Goal: Task Accomplishment & Management: Use online tool/utility

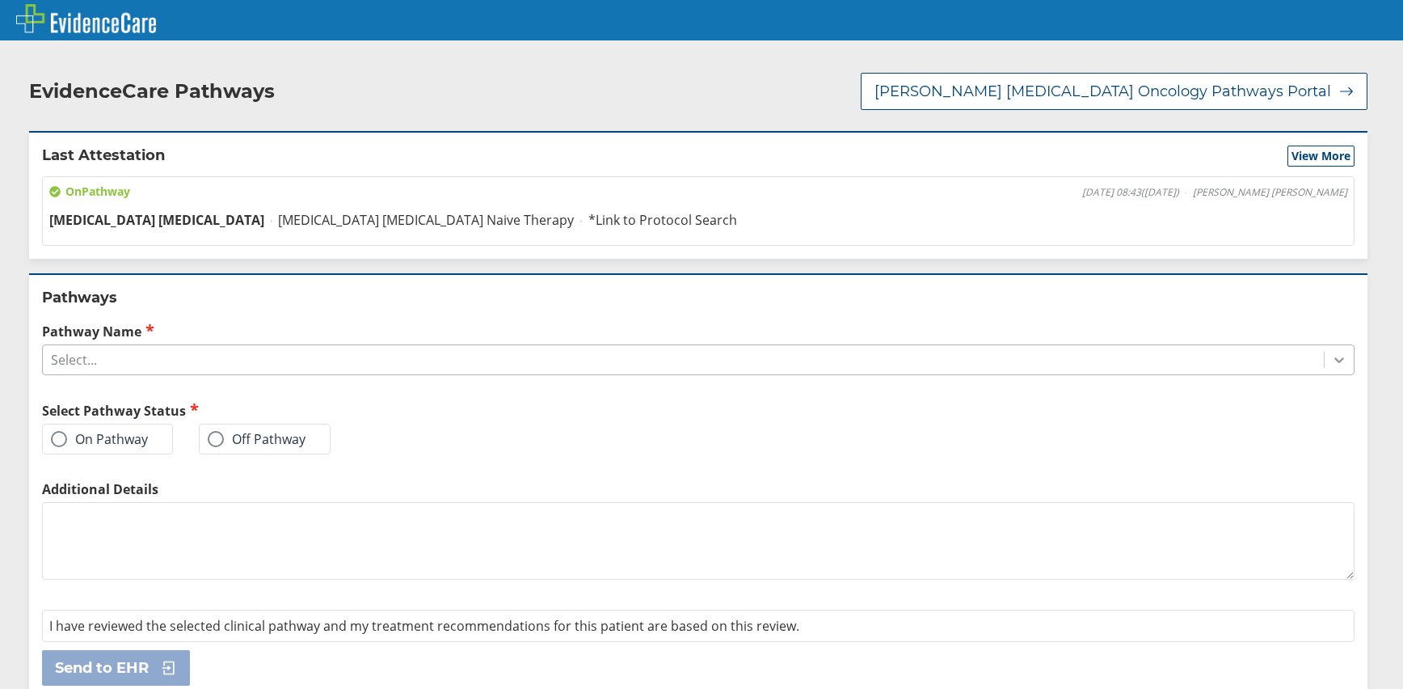
click at [1335, 358] on icon at bounding box center [1340, 361] width 10 height 6
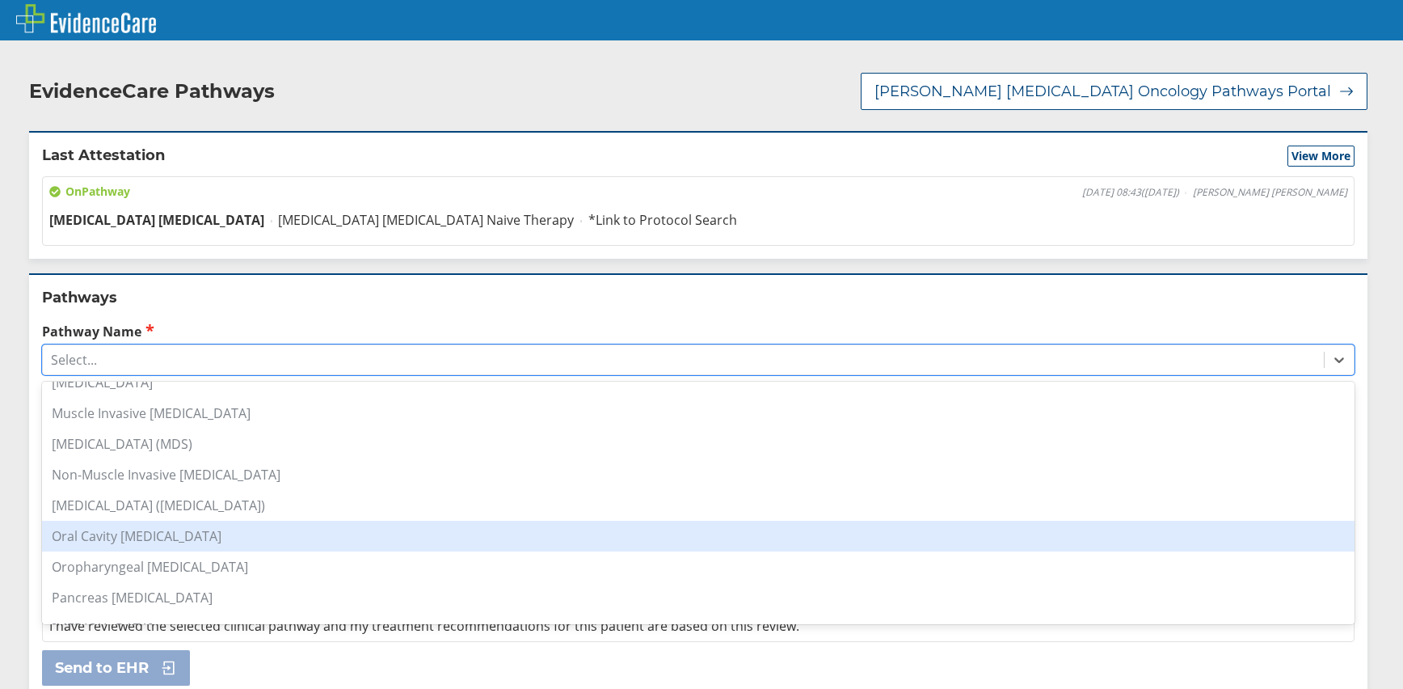
scroll to position [1213, 0]
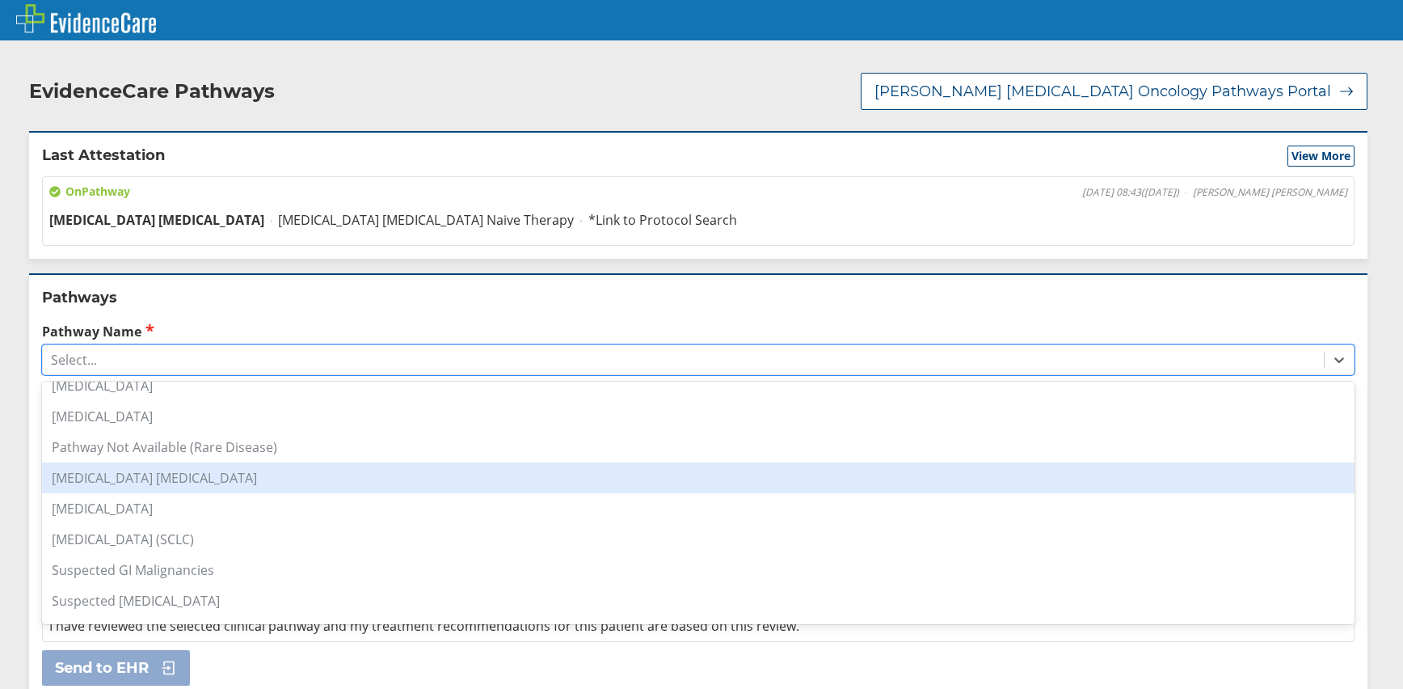
click at [133, 471] on div "[MEDICAL_DATA] [MEDICAL_DATA]" at bounding box center [698, 477] width 1313 height 31
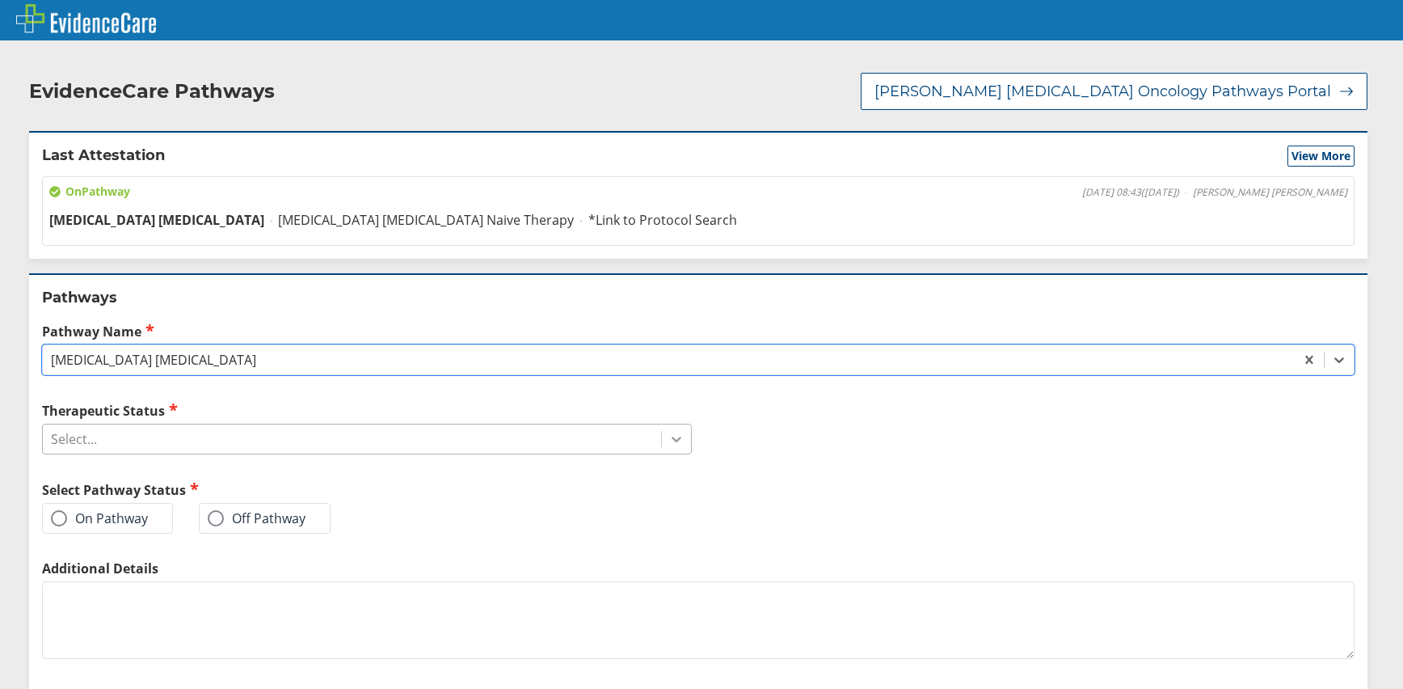
click at [662, 424] on div at bounding box center [676, 438] width 29 height 29
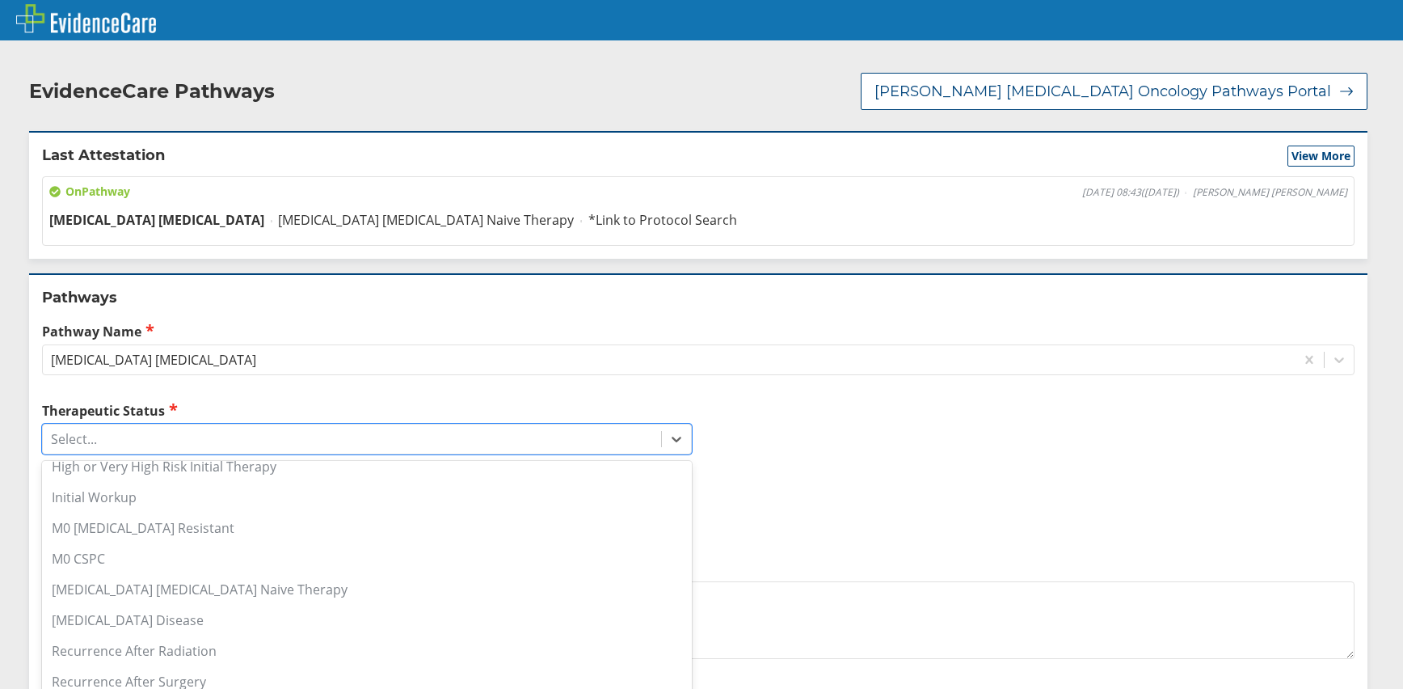
scroll to position [0, 0]
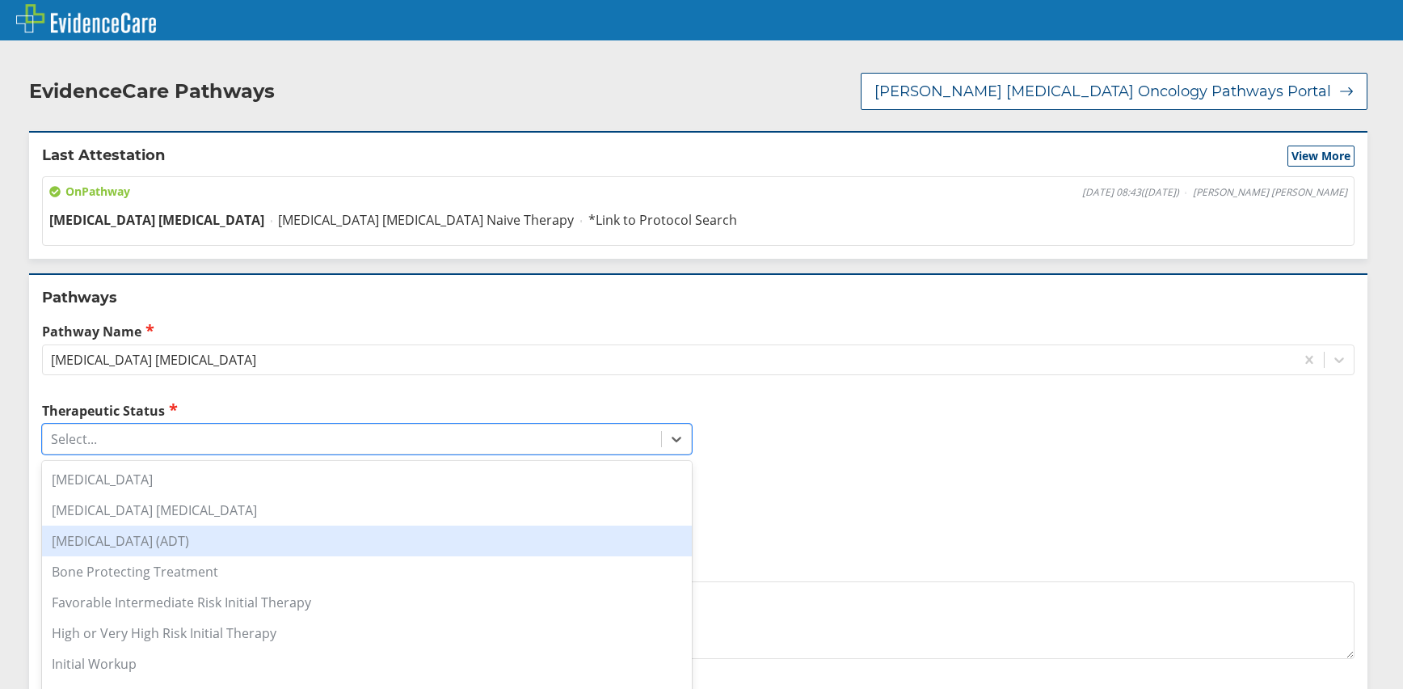
click at [188, 525] on div "[MEDICAL_DATA] (ADT)" at bounding box center [367, 540] width 650 height 31
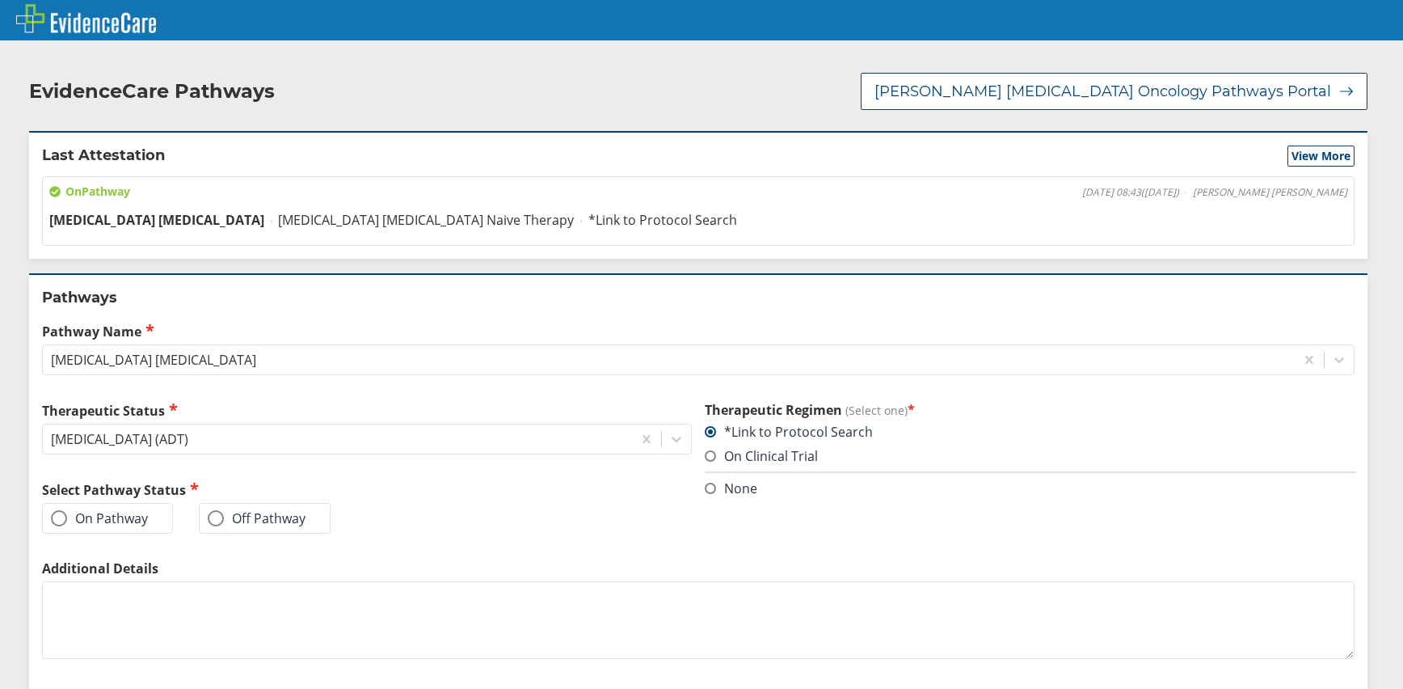
click at [64, 510] on span at bounding box center [59, 518] width 16 height 16
click at [0, 0] on input "On Pathway" at bounding box center [0, 0] width 0 height 0
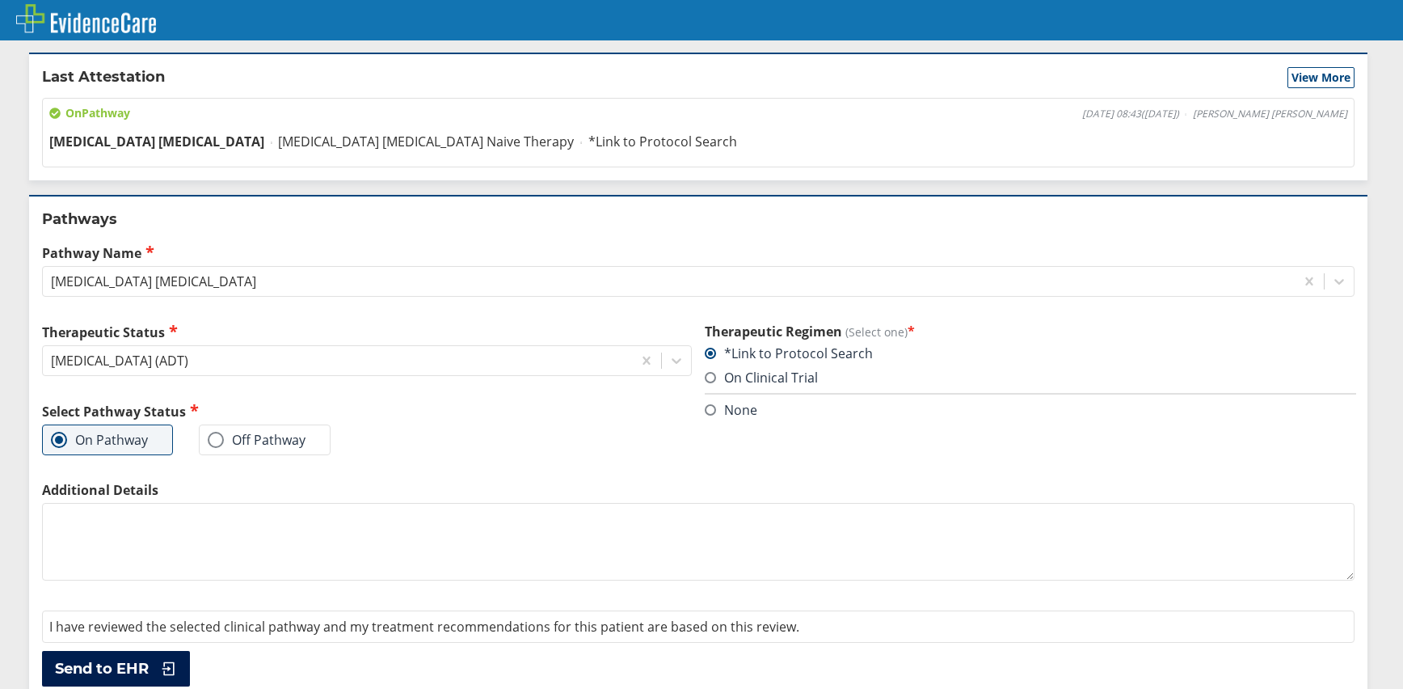
click at [121, 659] on span "Send to EHR" at bounding box center [102, 668] width 94 height 19
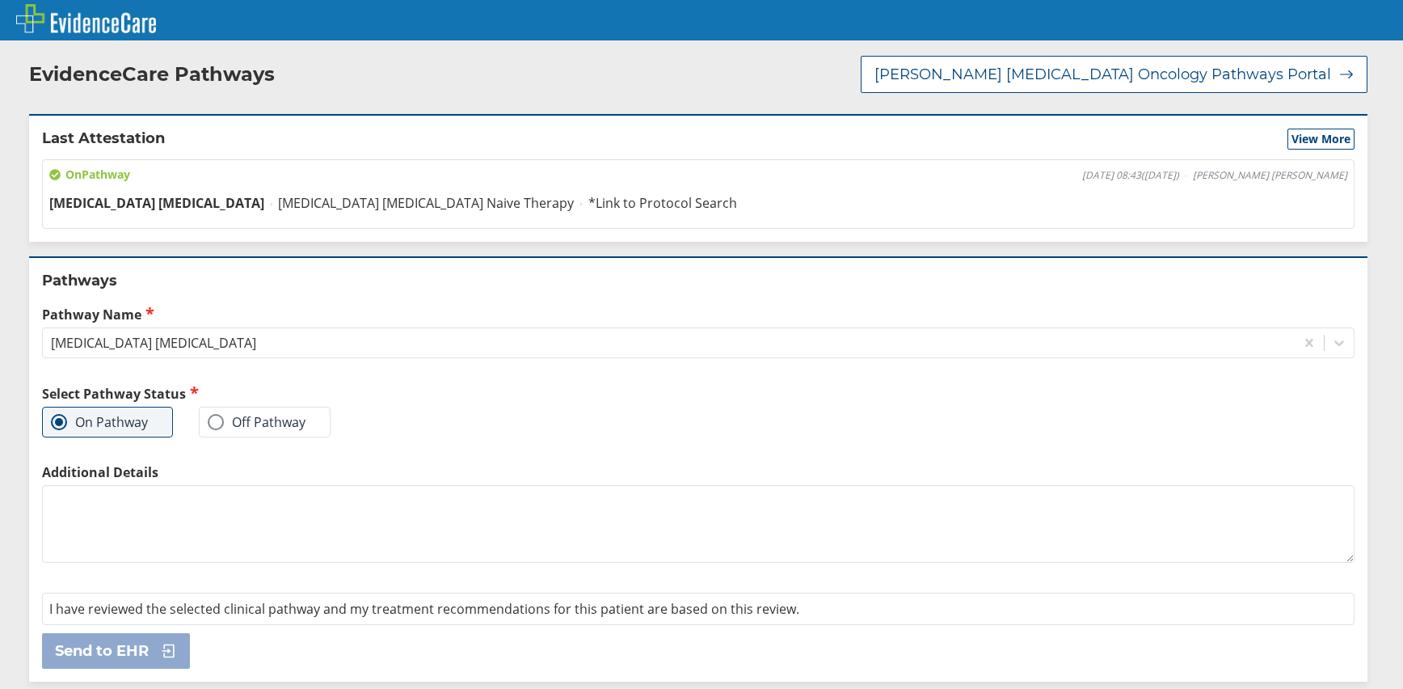
scroll to position [0, 0]
